Goal: Information Seeking & Learning: Learn about a topic

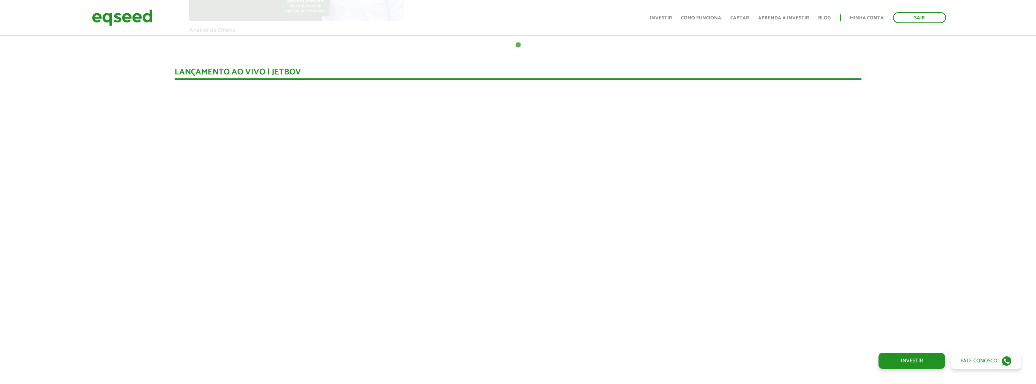
scroll to position [690, 0]
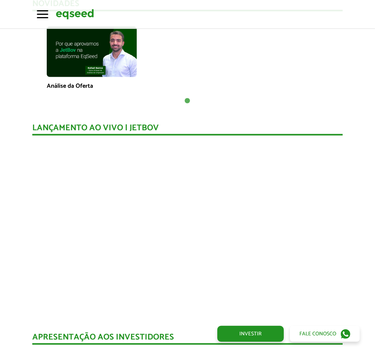
scroll to position [513, 0]
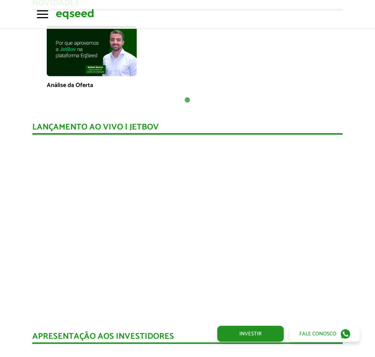
click at [225, 82] on div "Análise da Oferta" at bounding box center [188, 57] width 288 height 63
click at [261, 61] on div "Análise da Oferta" at bounding box center [188, 57] width 288 height 63
click at [245, 60] on div "Análise da Oferta" at bounding box center [188, 57] width 288 height 63
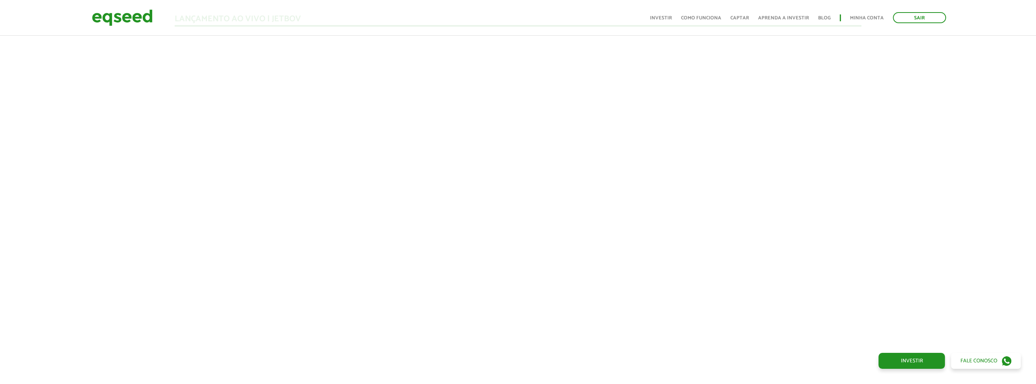
scroll to position [697, 0]
